Goal: Communication & Community: Answer question/provide support

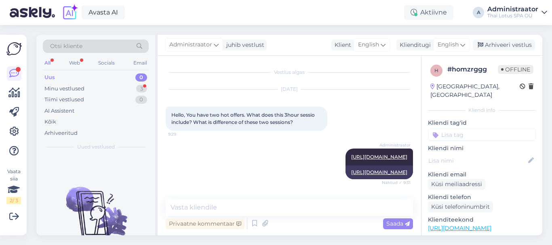
scroll to position [122, 0]
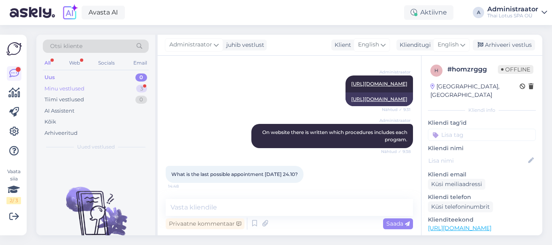
click at [82, 88] on div "Minu vestlused" at bounding box center [64, 89] width 40 height 8
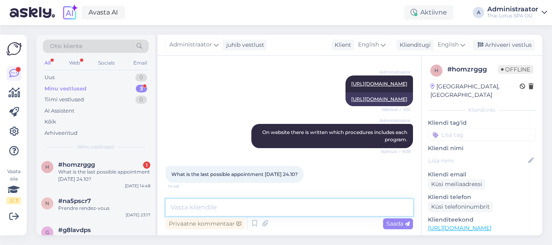
click at [223, 208] on textarea at bounding box center [289, 207] width 247 height 17
type textarea "H"
click at [178, 208] on textarea "Yhe latest time is at 17:00 or 17:15." at bounding box center [289, 207] width 247 height 17
type textarea "The latest time is at 17:00 or 17:15."
click at [399, 225] on span "Saada" at bounding box center [397, 223] width 23 height 7
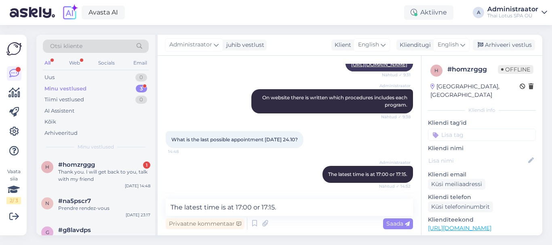
scroll to position [191, 0]
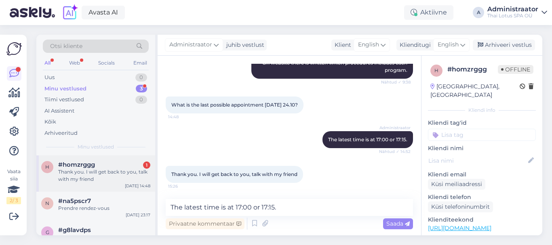
click at [80, 176] on div "Thank you. I will get back to you, talk with my friend" at bounding box center [104, 175] width 92 height 15
click at [244, 206] on textarea at bounding box center [289, 207] width 247 height 17
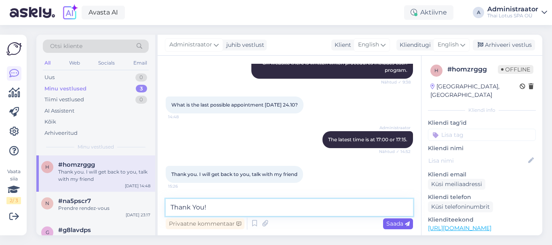
type textarea "Thank You!"
click at [394, 225] on span "Saada" at bounding box center [397, 223] width 23 height 7
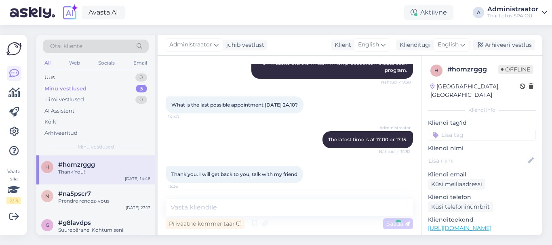
scroll to position [254, 0]
